Goal: Check status: Check status

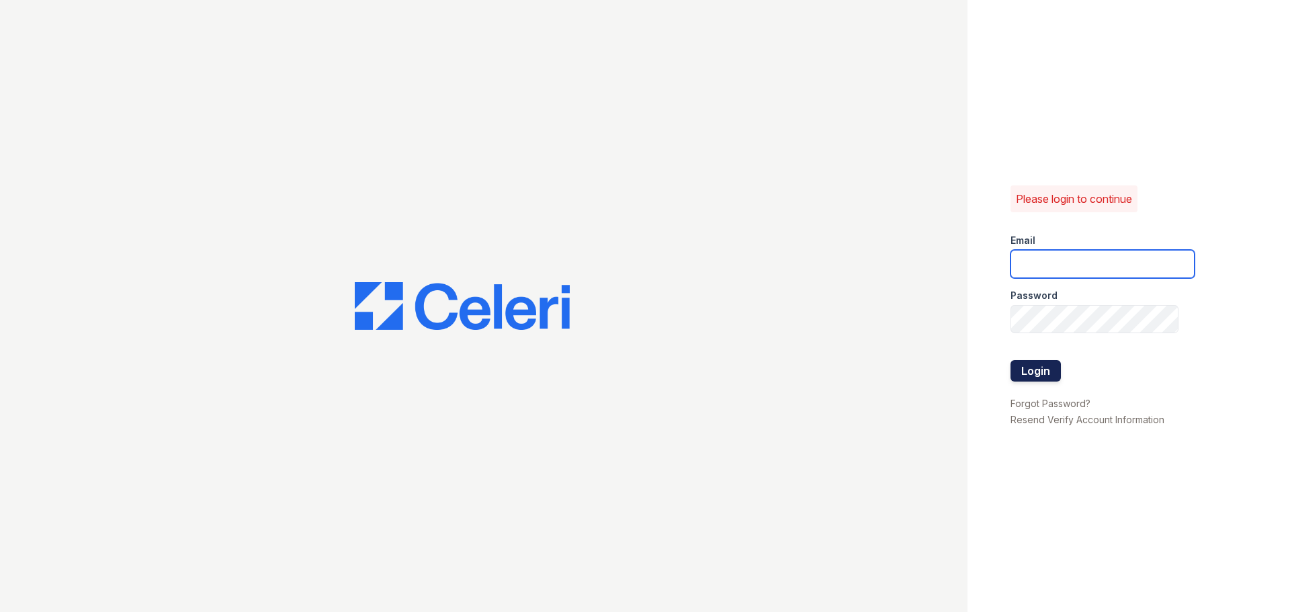
type input "[PERSON_NAME][EMAIL_ADDRESS][DOMAIN_NAME]"
click at [1039, 374] on button "Login" at bounding box center [1035, 370] width 50 height 21
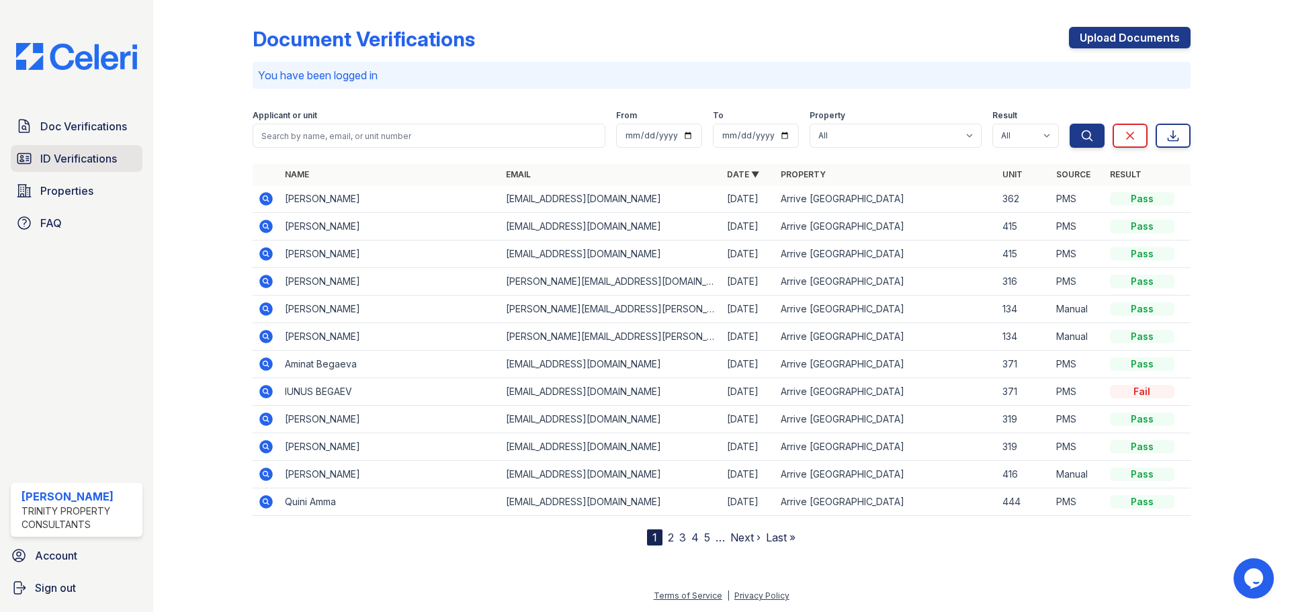
click at [79, 161] on span "ID Verifications" at bounding box center [78, 158] width 77 height 16
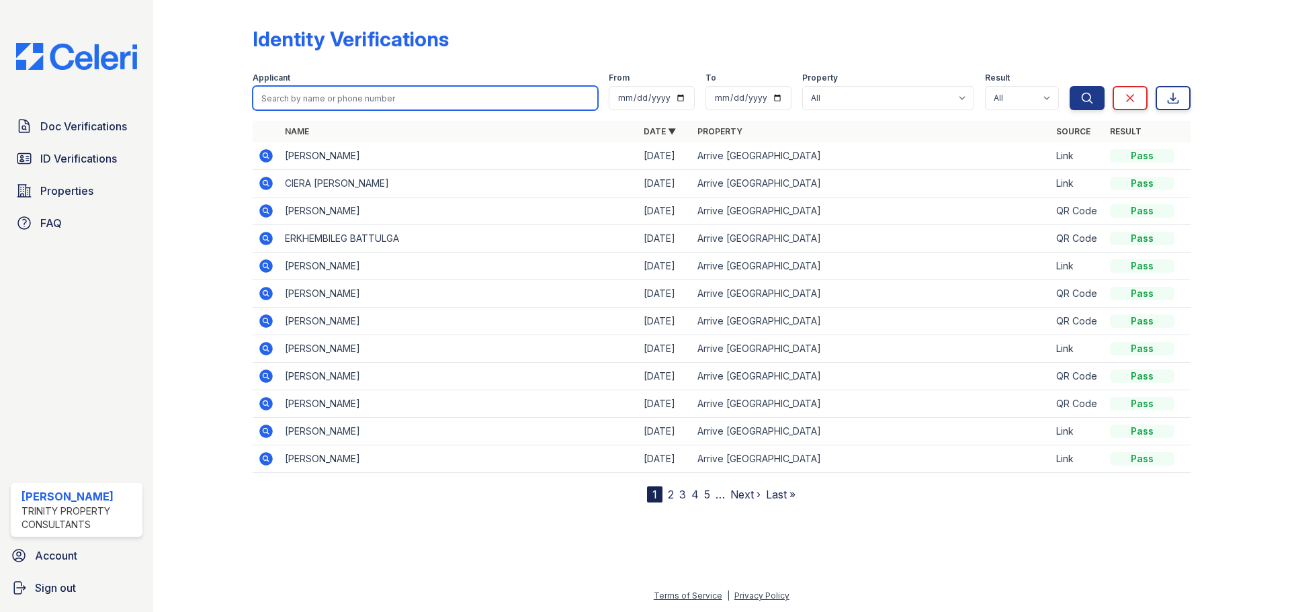
click at [332, 105] on input "search" at bounding box center [425, 98] width 345 height 24
type input "osha"
click at [1070, 86] on button "Search" at bounding box center [1087, 98] width 35 height 24
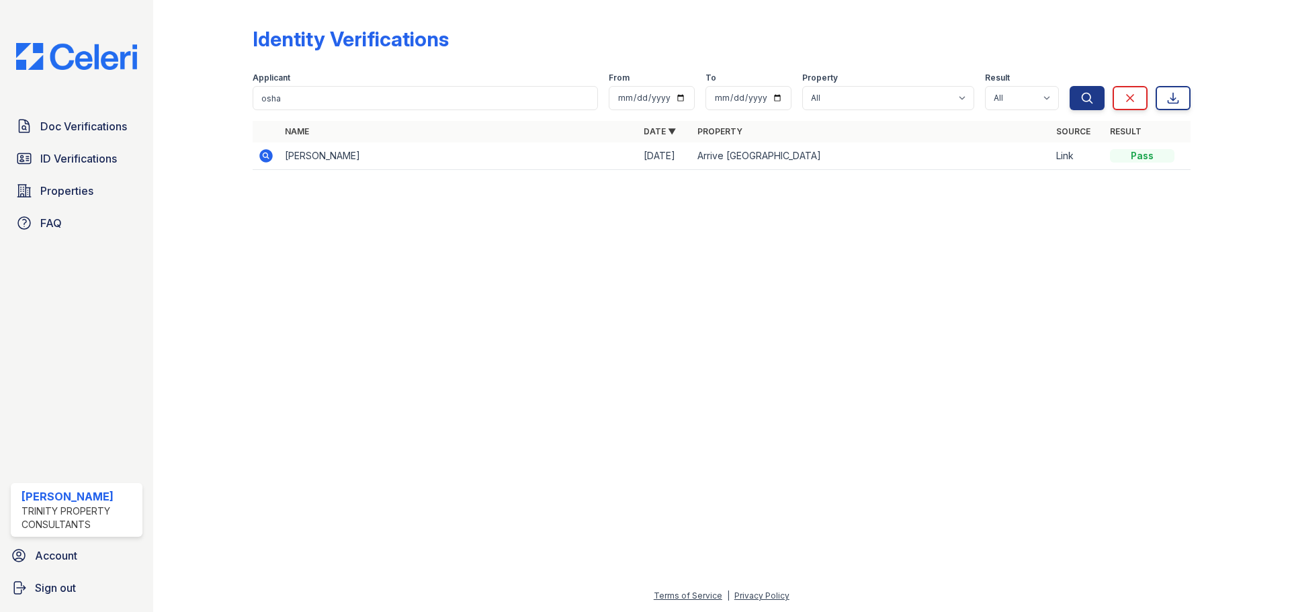
click at [269, 155] on icon at bounding box center [265, 155] width 13 height 13
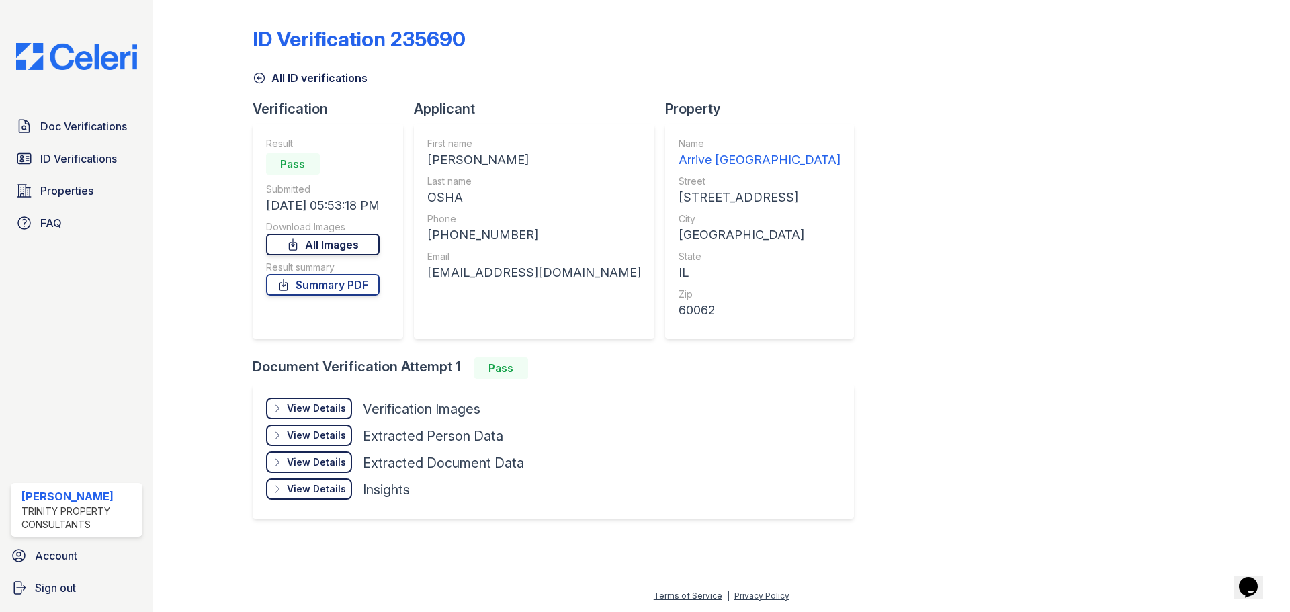
click at [312, 244] on link "All Images" at bounding box center [323, 244] width 114 height 21
